Goal: Task Accomplishment & Management: Manage account settings

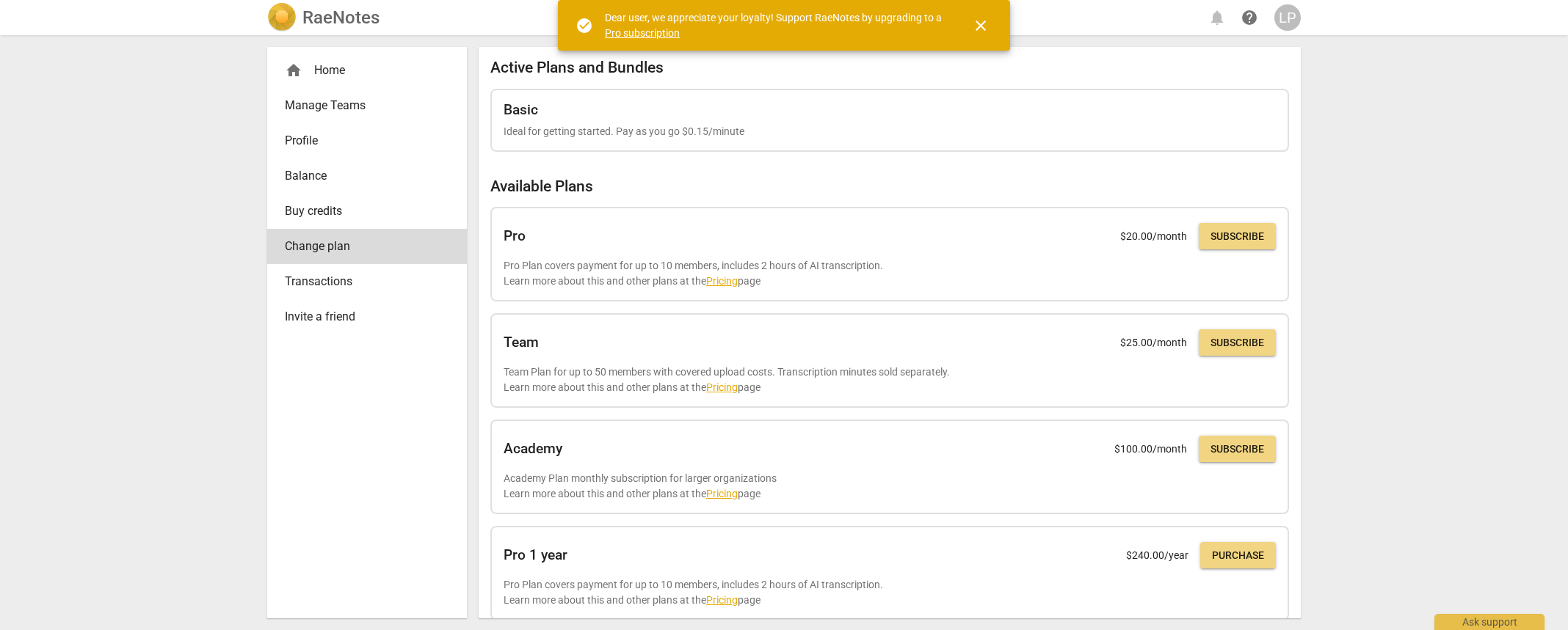
click at [658, 34] on link "Pro subscription" at bounding box center [642, 33] width 74 height 12
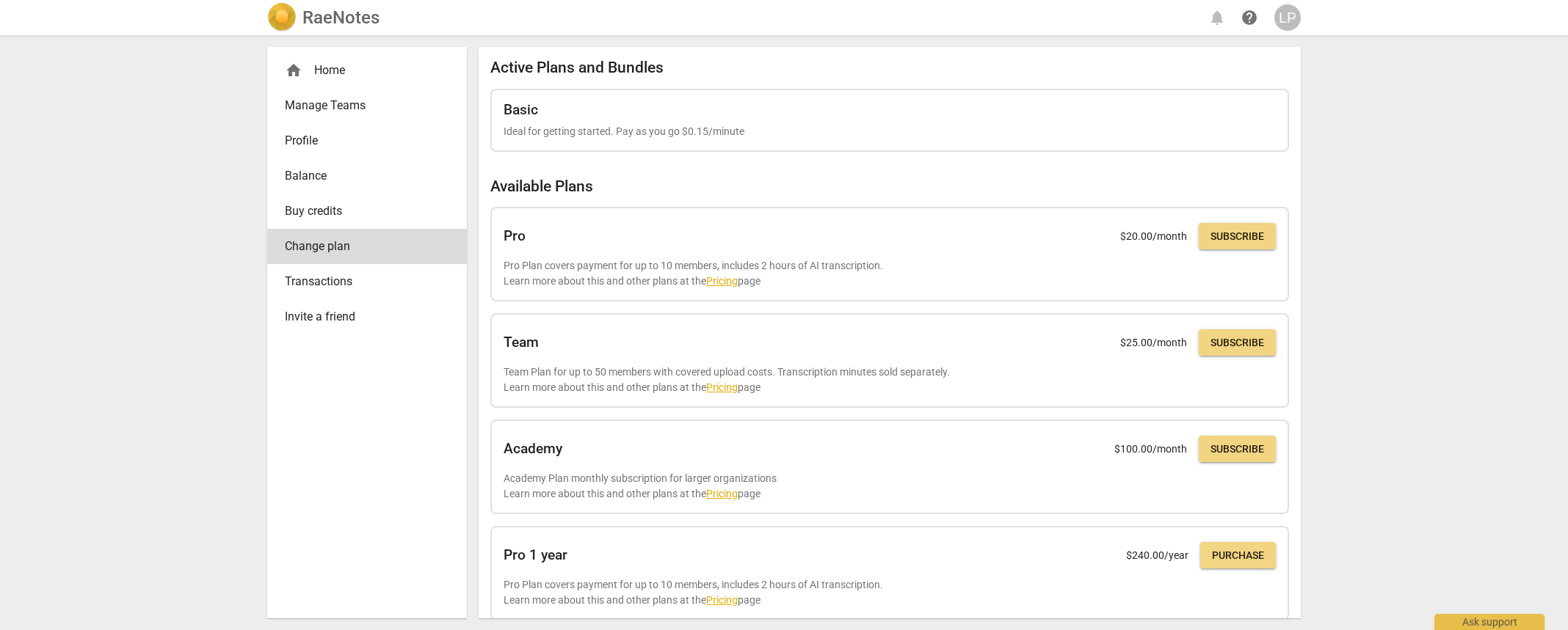
click at [336, 74] on div "home Home" at bounding box center [361, 71] width 153 height 18
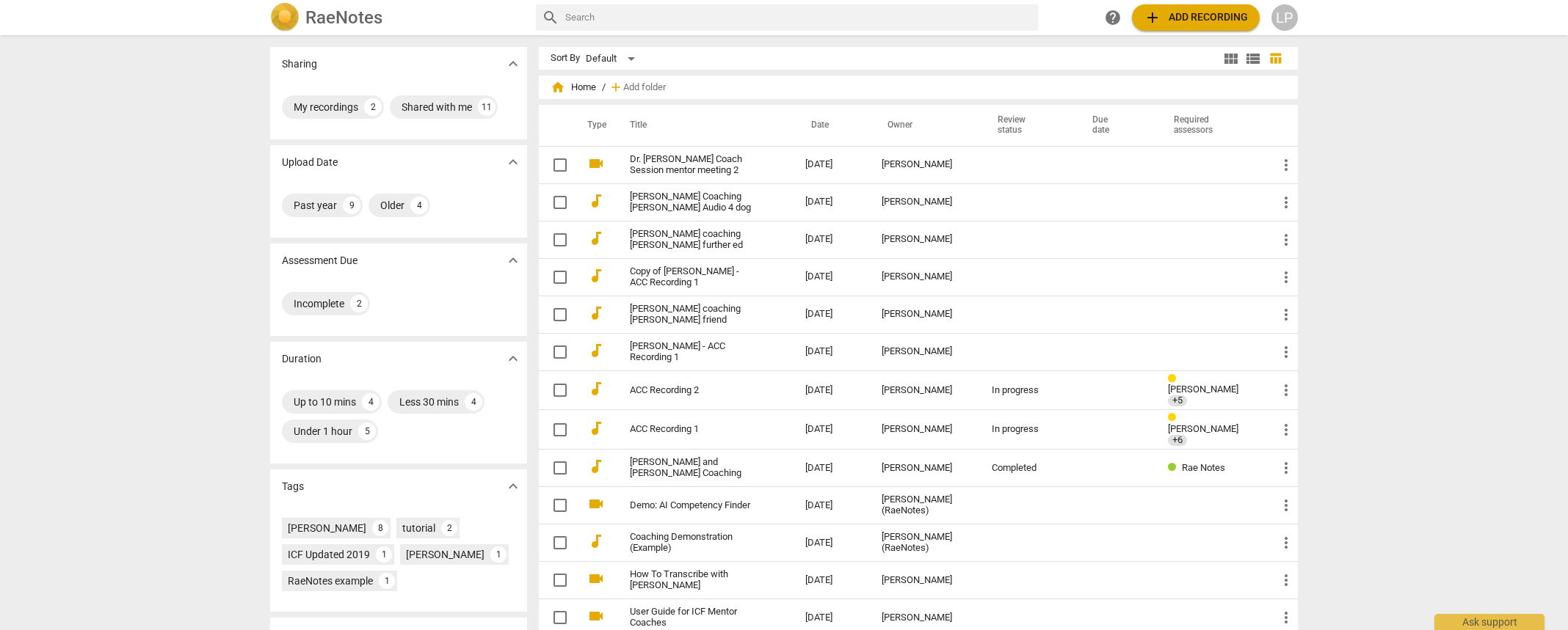
click at [349, 16] on h2 "RaeNotes" at bounding box center [343, 18] width 77 height 21
click at [1280, 17] on div "LP" at bounding box center [1283, 17] width 26 height 26
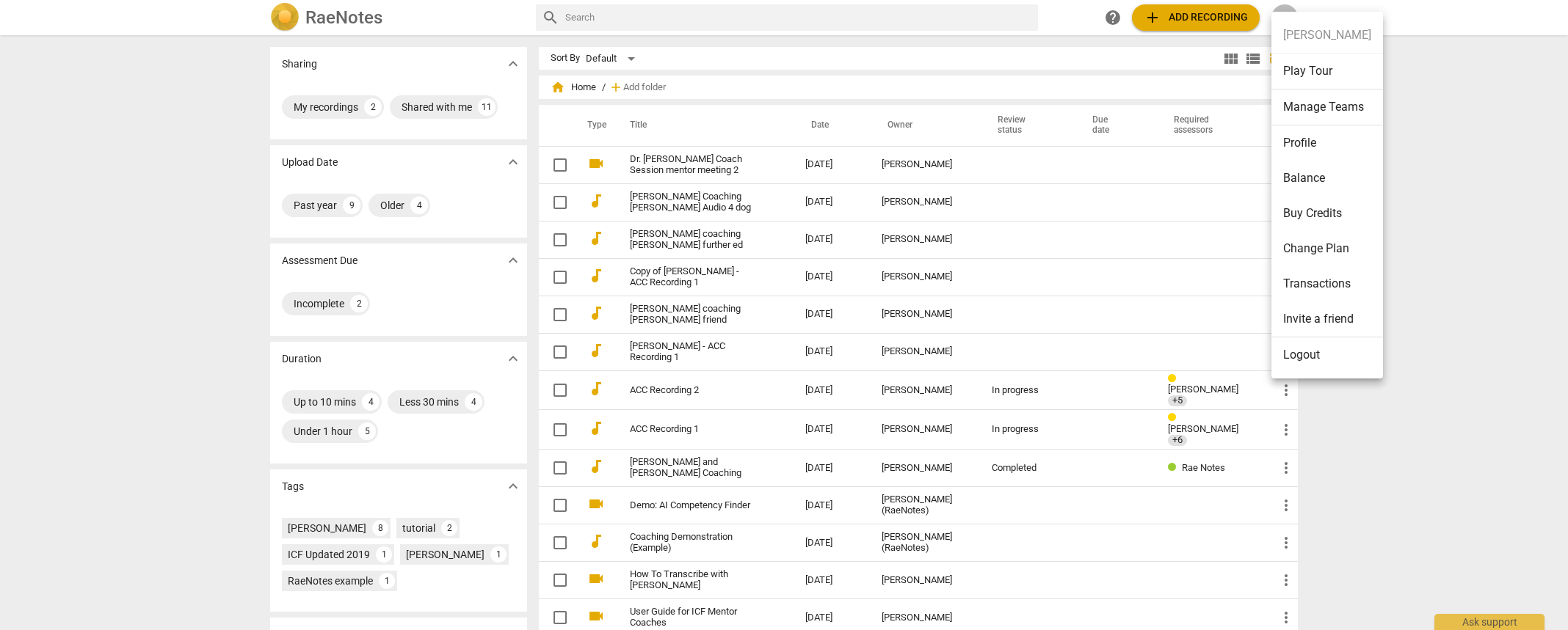
click at [1298, 252] on li "Change Plan" at bounding box center [1327, 248] width 112 height 35
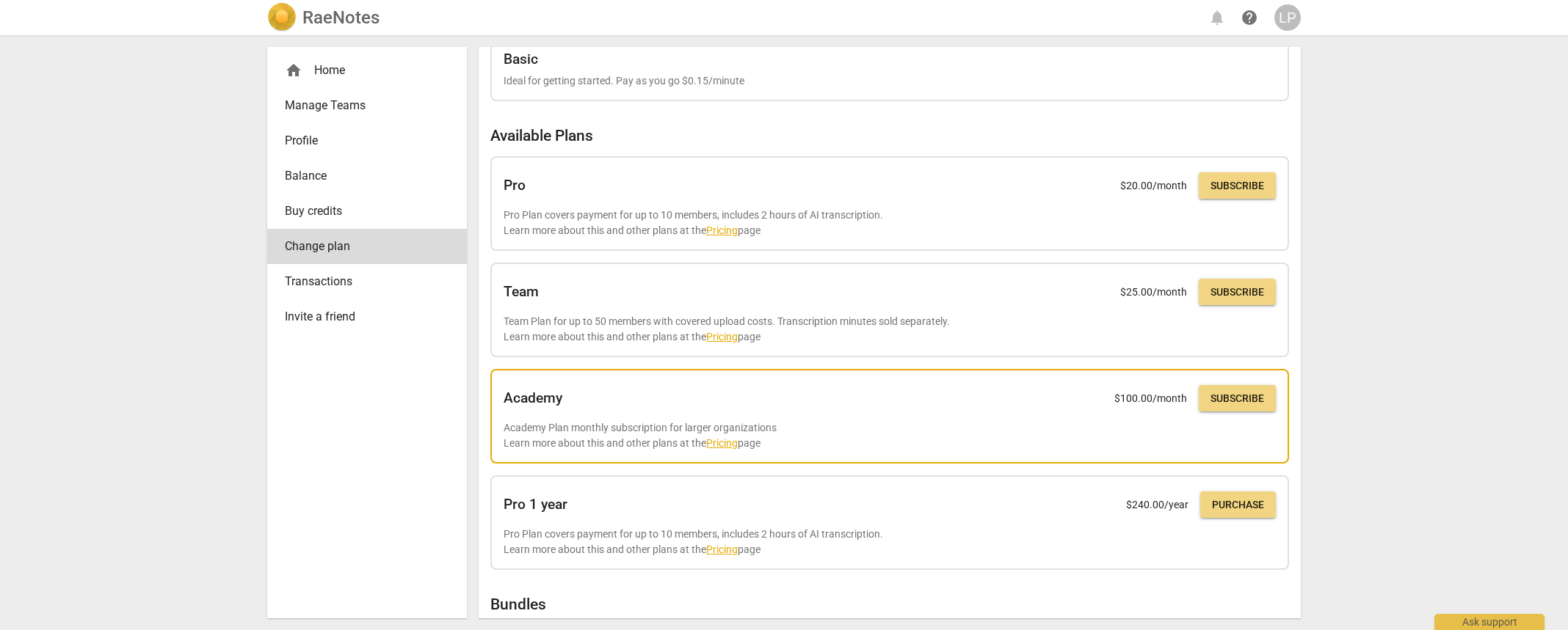
scroll to position [56, 0]
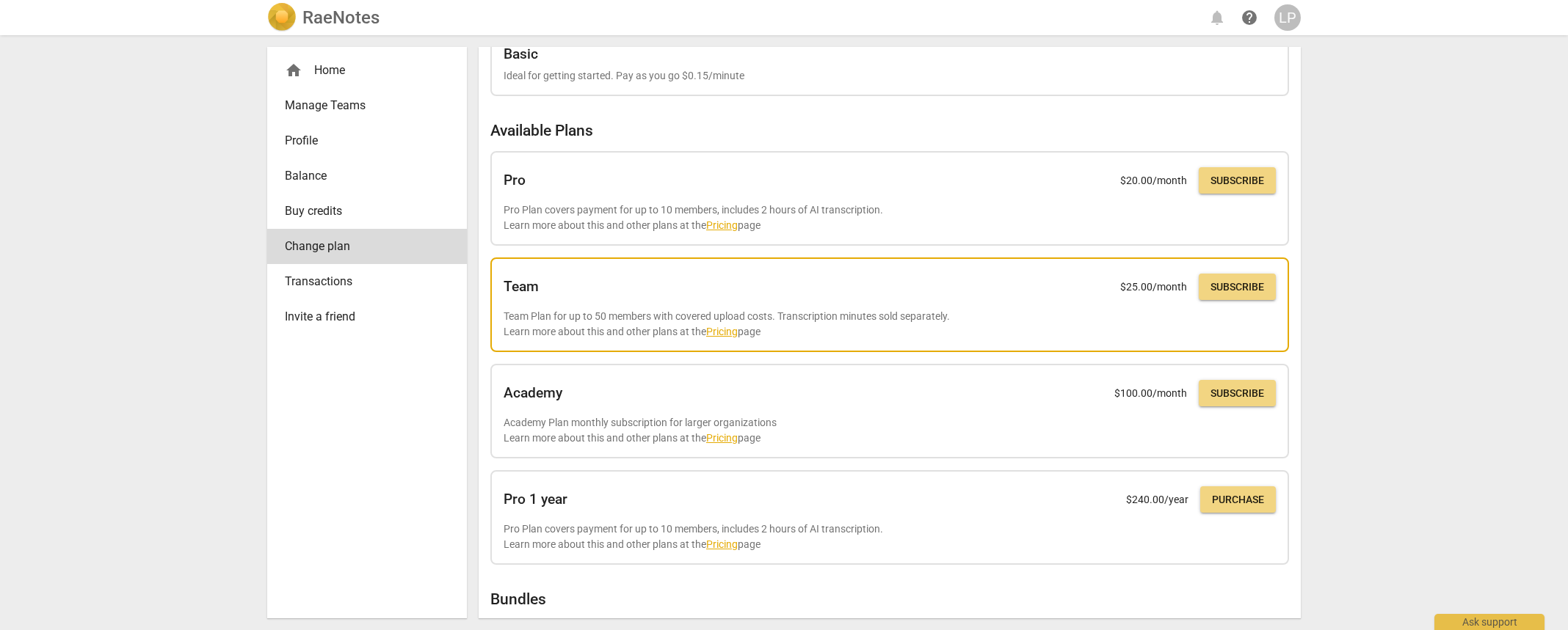
click at [731, 333] on link "Pricing" at bounding box center [722, 331] width 31 height 12
